Goal: Task Accomplishment & Management: Manage account settings

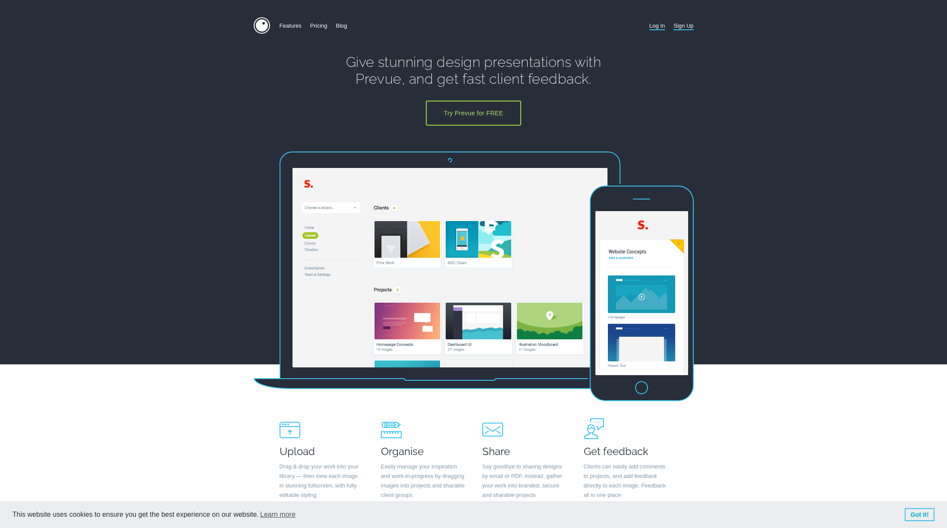
click at [660, 24] on link "Log In" at bounding box center [658, 25] width 16 height 17
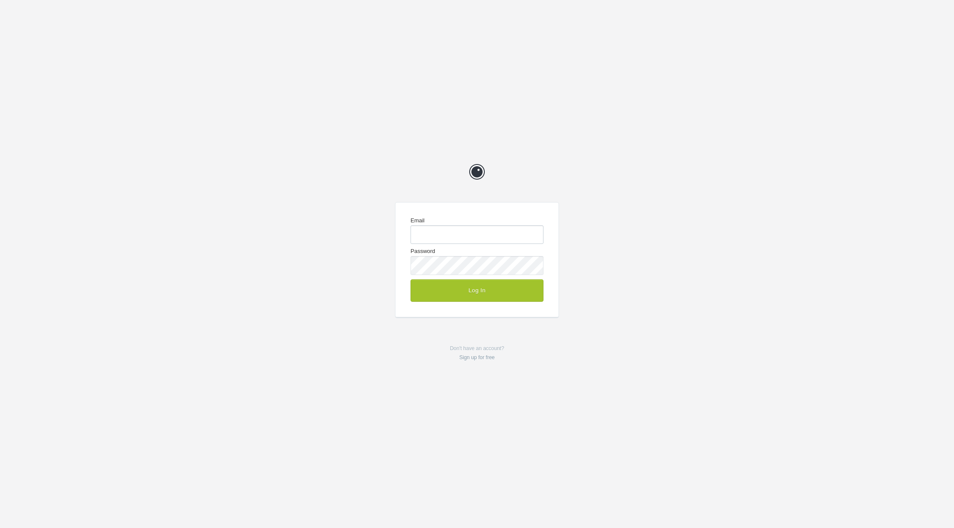
click at [480, 236] on input "Email" at bounding box center [477, 234] width 133 height 19
click at [0, 527] on com-1password-button at bounding box center [0, 528] width 0 height 0
type input "me@chrisvogeldesign.com"
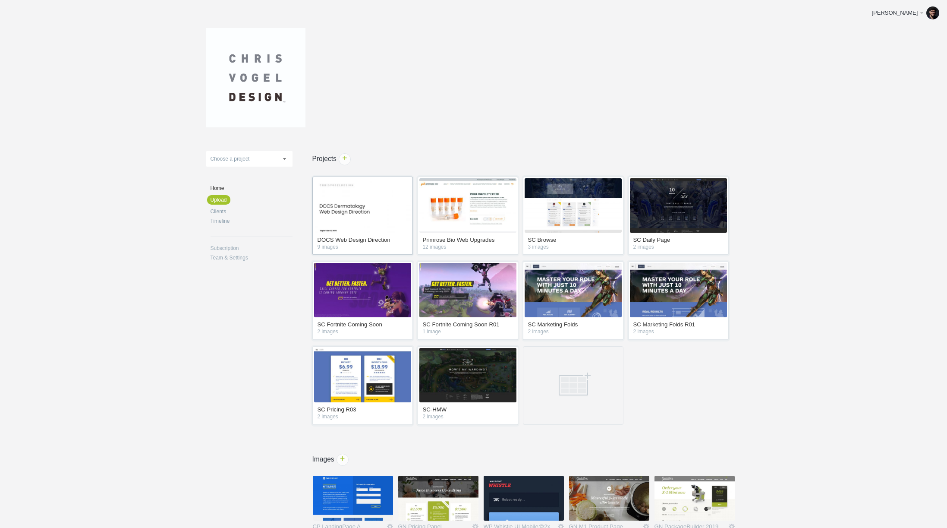
click at [371, 209] on img at bounding box center [362, 205] width 97 height 54
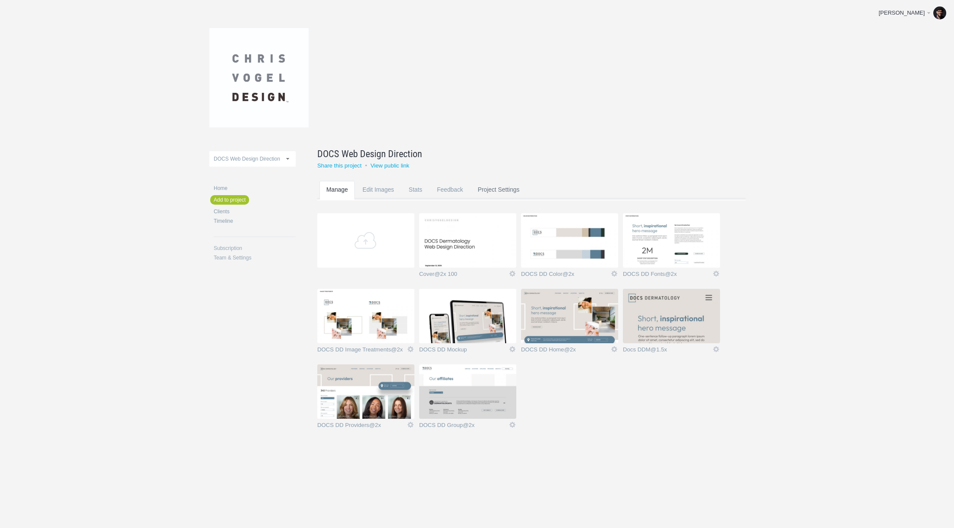
click at [507, 184] on link "Project Settings" at bounding box center [499, 198] width 56 height 34
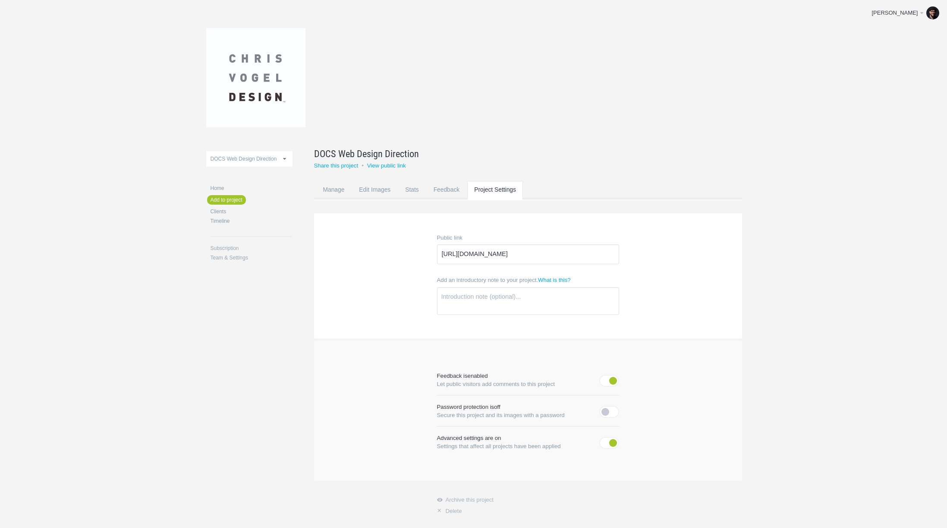
scroll to position [9, 0]
click at [333, 187] on link "Manage" at bounding box center [333, 198] width 35 height 34
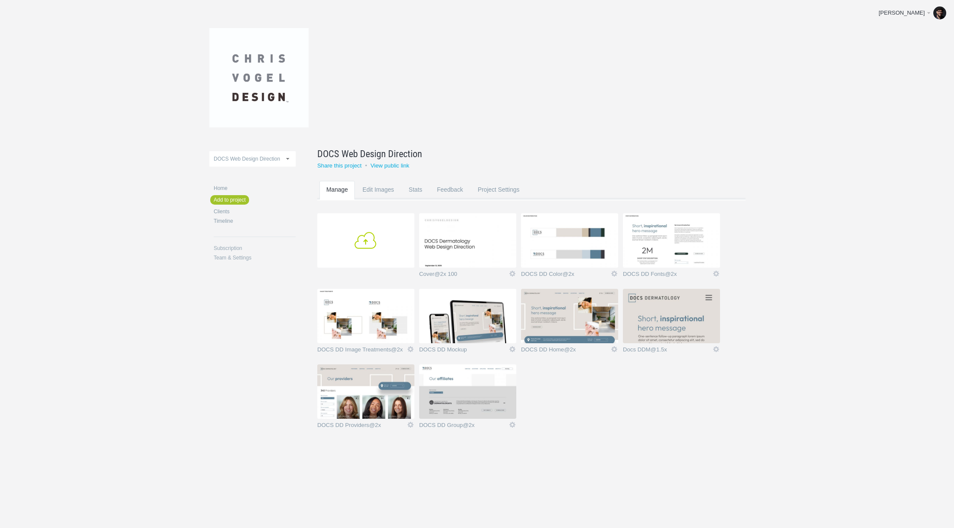
click at [382, 226] on link "Add" at bounding box center [365, 240] width 97 height 54
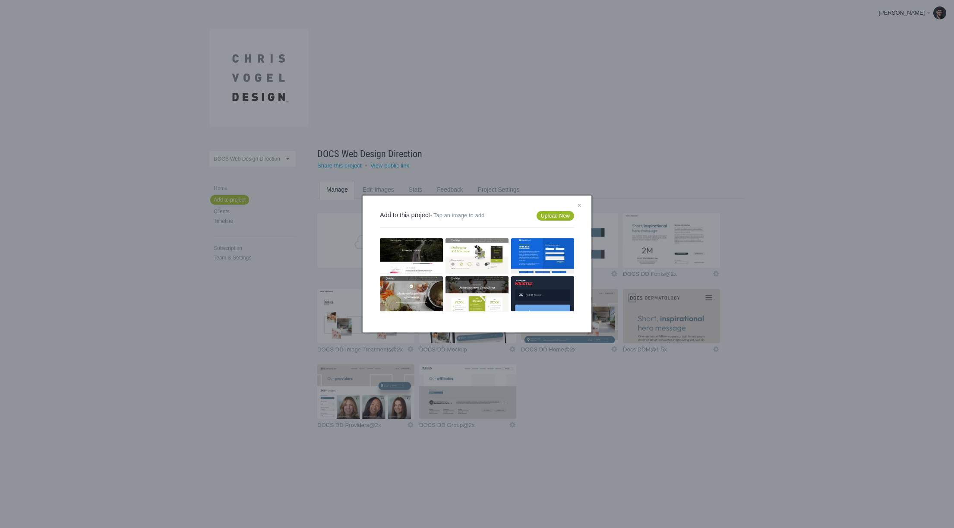
click at [543, 211] on link "Upload New" at bounding box center [556, 215] width 38 height 9
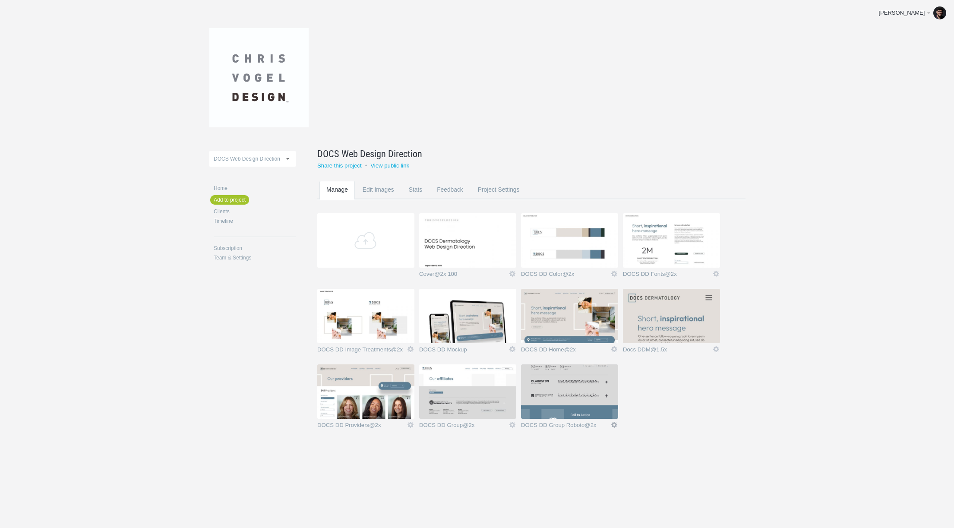
click at [615, 425] on link "Edit" at bounding box center [614, 425] width 8 height 8
click at [551, 373] on img at bounding box center [569, 391] width 97 height 54
click at [555, 386] on img at bounding box center [569, 391] width 97 height 54
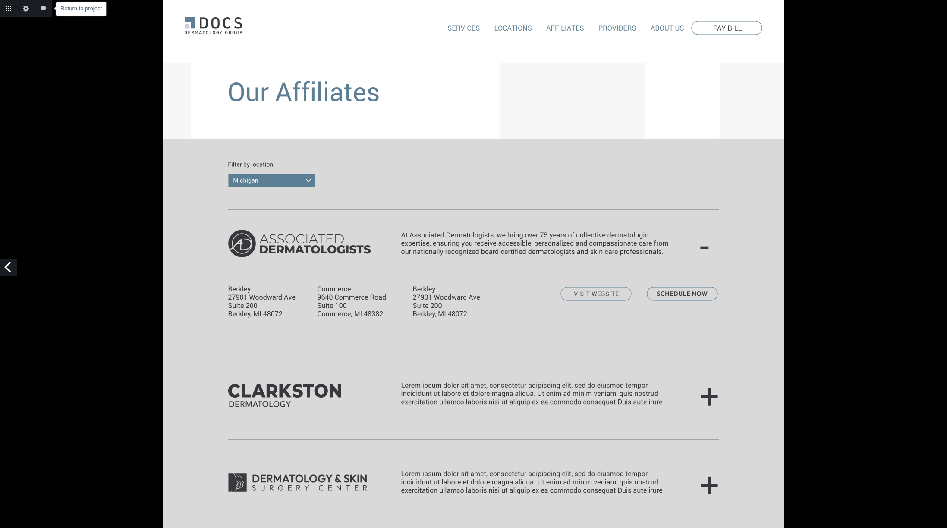
click at [8, 7] on link "Return to project" at bounding box center [8, 8] width 17 height 17
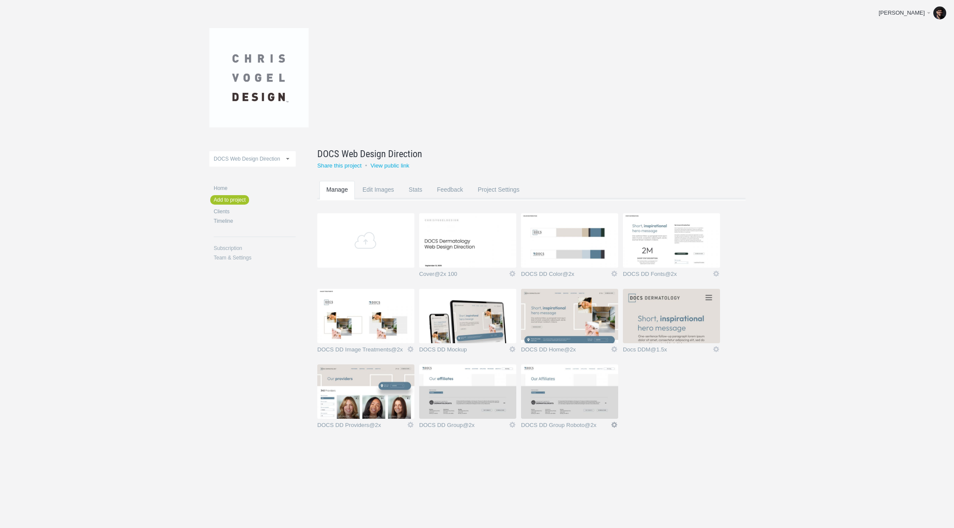
click at [618, 423] on link "Icon" at bounding box center [614, 425] width 8 height 8
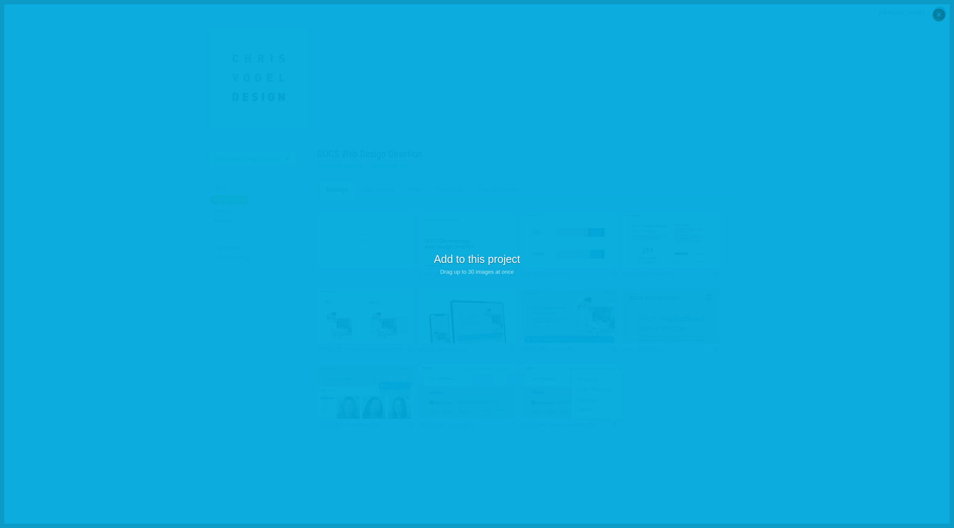
click at [395, 166] on p "Add to this project Drag up to 30 images at once" at bounding box center [477, 264] width 954 height 528
click at [548, 271] on p "Add to this project Drag up to 30 images at once" at bounding box center [477, 264] width 954 height 528
click at [462, 199] on p "Add to this project Drag up to 30 images at once" at bounding box center [477, 264] width 954 height 528
click at [352, 272] on p "Add to this project Drag up to 30 images at once" at bounding box center [477, 264] width 954 height 528
click at [938, 13] on link "×" at bounding box center [938, 15] width 13 height 13
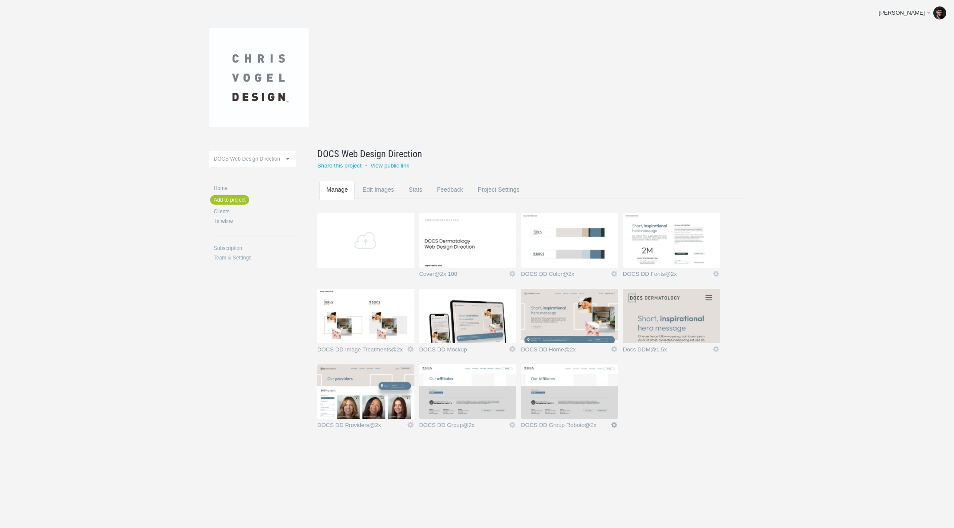
click at [614, 425] on link "Icon" at bounding box center [614, 425] width 8 height 8
click at [608, 390] on link "Edit / Replace" at bounding box center [597, 389] width 52 height 10
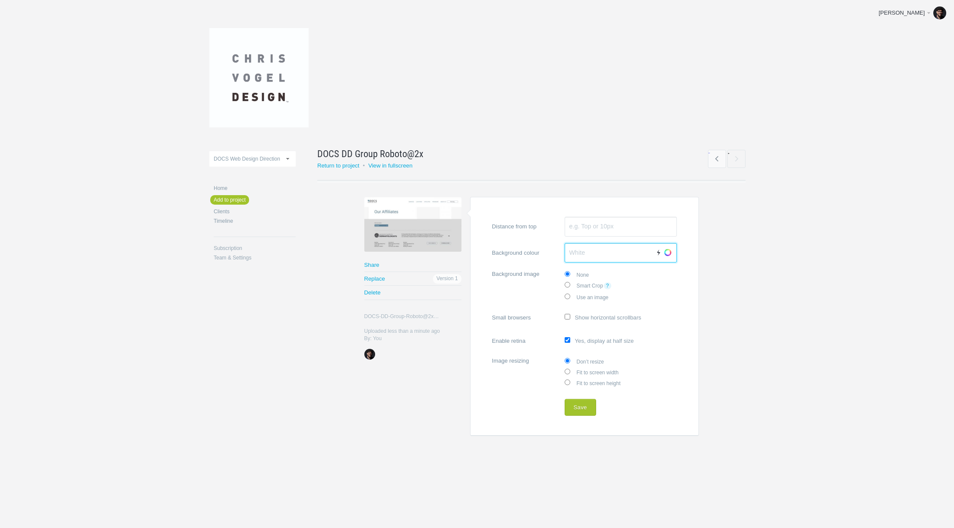
click at [676, 252] on input "Background colour Auto Choose" at bounding box center [621, 253] width 112 height 20
click at [671, 253] on link "Choose" at bounding box center [667, 252] width 13 height 13
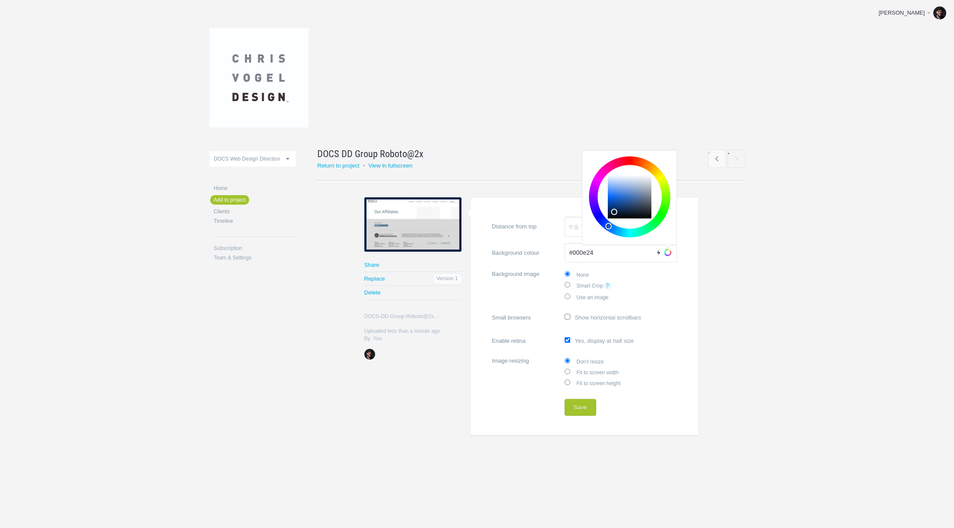
type input "#000000"
drag, startPoint x: 622, startPoint y: 208, endPoint x: 509, endPoint y: 275, distance: 130.9
click at [511, 275] on form "Distance from top Background colour #000000 Auto Choose Background image None S…" at bounding box center [584, 316] width 229 height 239
click at [581, 400] on button "Save" at bounding box center [581, 407] width 32 height 17
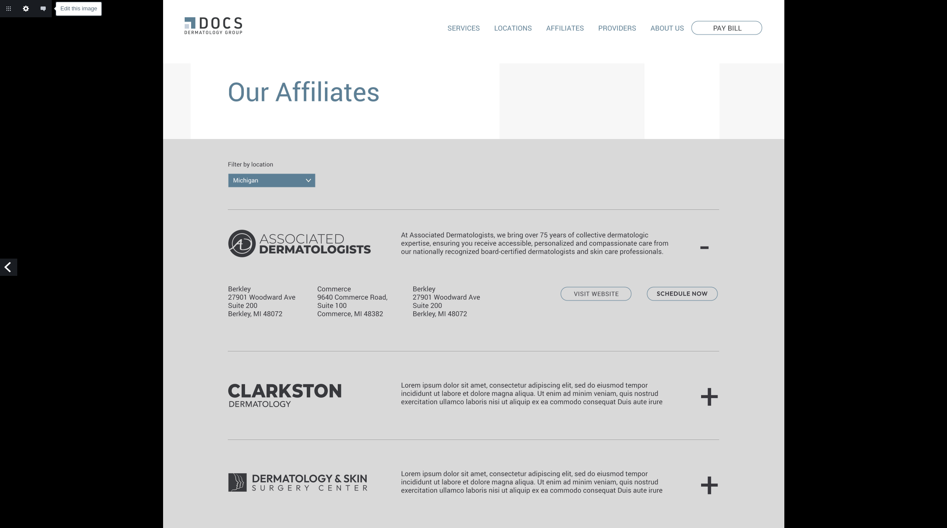
click at [26, 10] on link "Edit this image" at bounding box center [25, 8] width 17 height 17
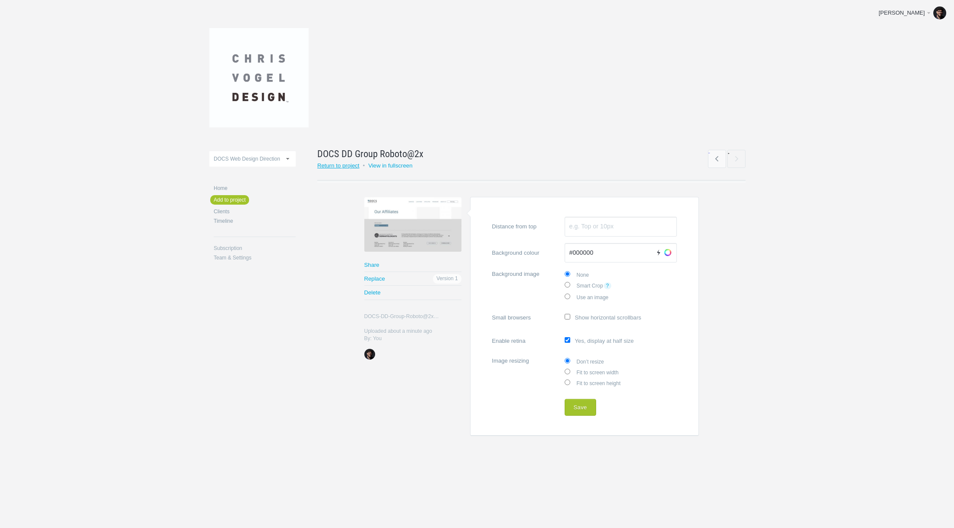
click at [346, 165] on link "Return to project" at bounding box center [338, 165] width 42 height 6
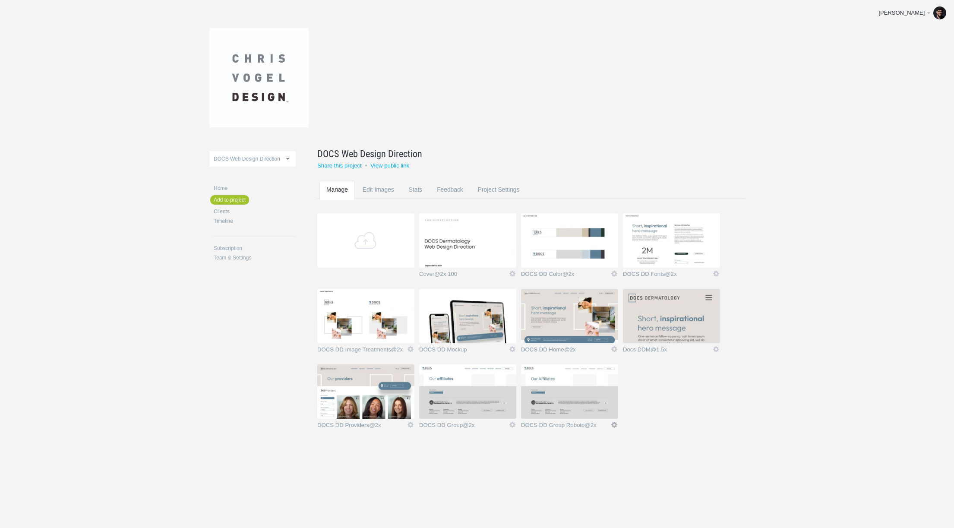
click at [615, 427] on link "Icon" at bounding box center [614, 425] width 8 height 8
click at [652, 420] on section "Add Cover@2x 100 Icon Rename Edit / Replace Remove Delete Yeah I'm sure DOCS DD…" at bounding box center [537, 326] width 441 height 227
click at [570, 390] on img at bounding box center [569, 391] width 97 height 54
